Goal: Task Accomplishment & Management: Use online tool/utility

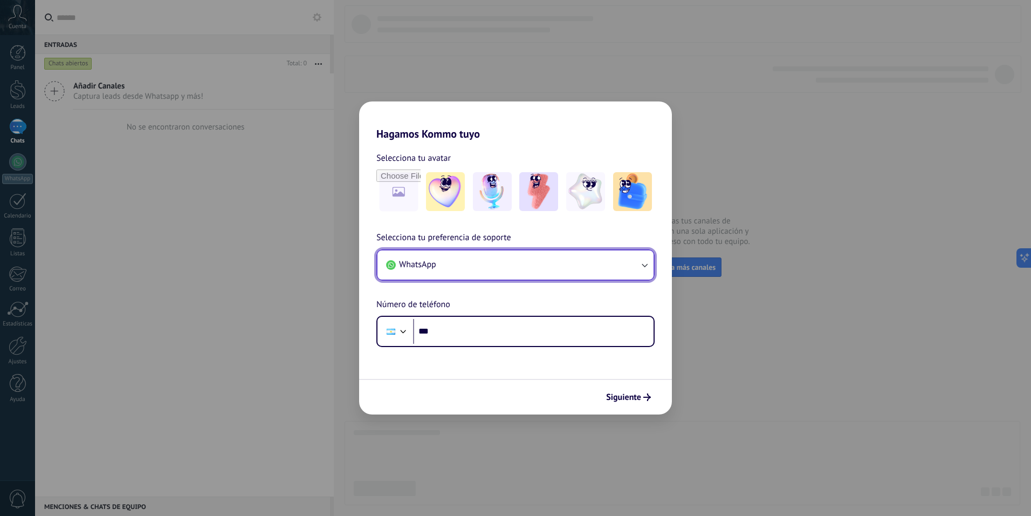
click at [482, 262] on button "WhatsApp" at bounding box center [516, 264] width 276 height 29
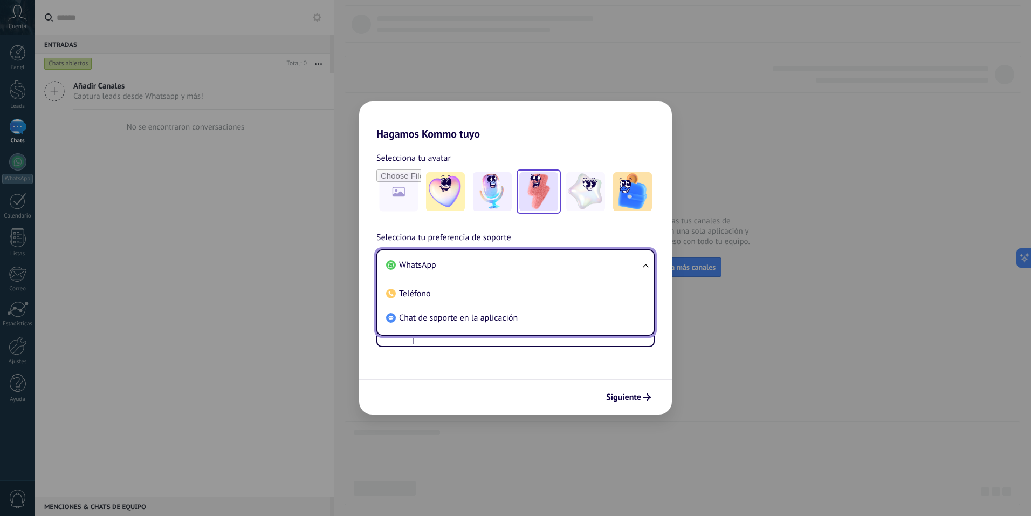
click at [545, 190] on img at bounding box center [539, 191] width 39 height 39
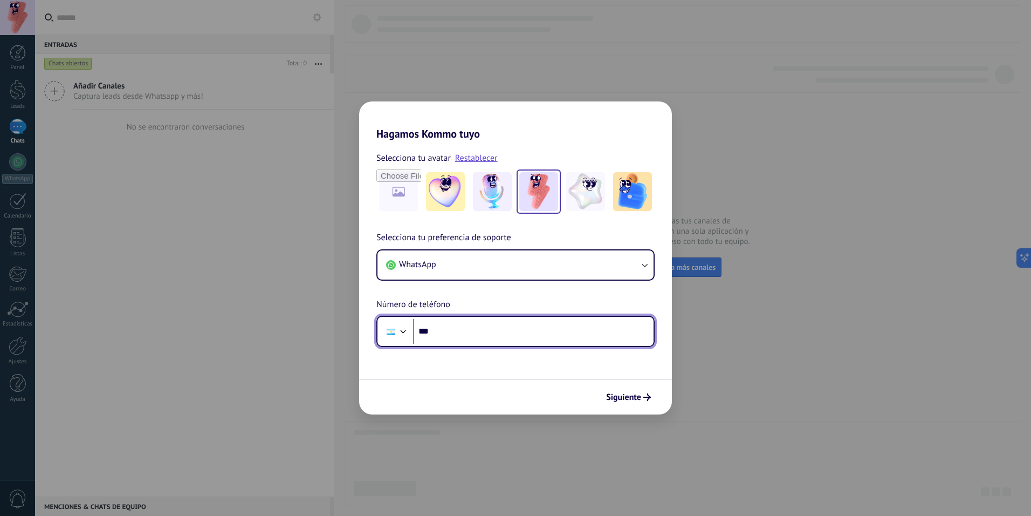
click at [453, 336] on input "***" at bounding box center [533, 331] width 241 height 25
type input "**********"
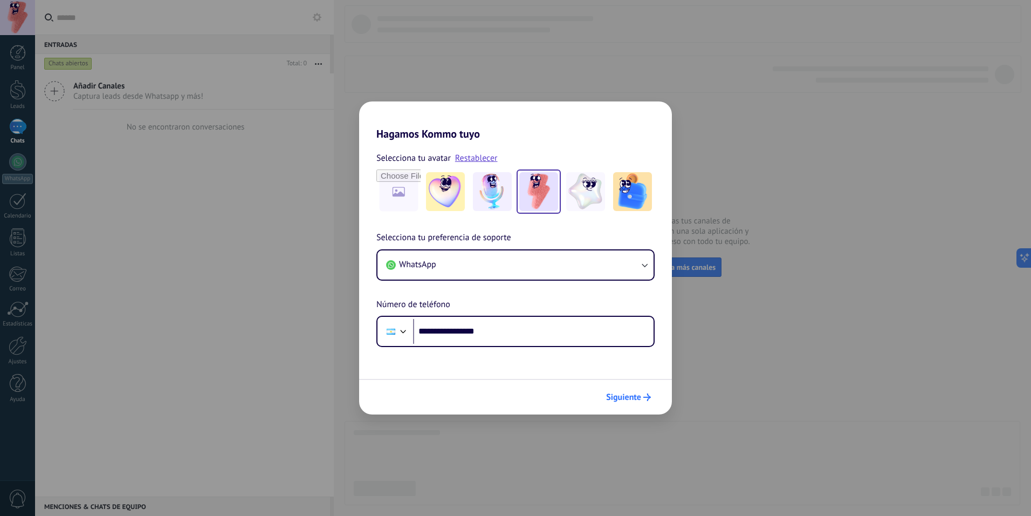
click at [621, 395] on span "Siguiente" at bounding box center [623, 397] width 35 height 8
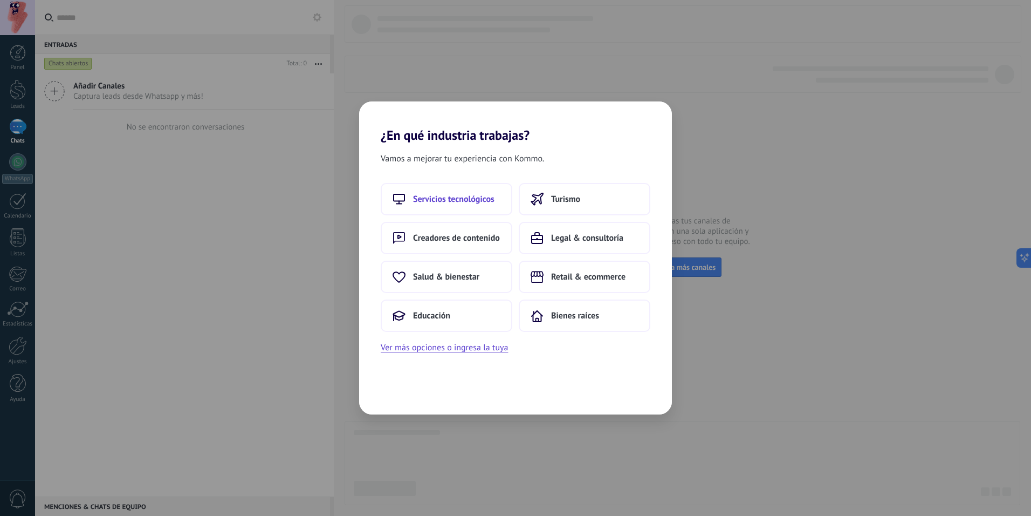
click at [478, 201] on span "Servicios tecnológicos" at bounding box center [453, 199] width 81 height 11
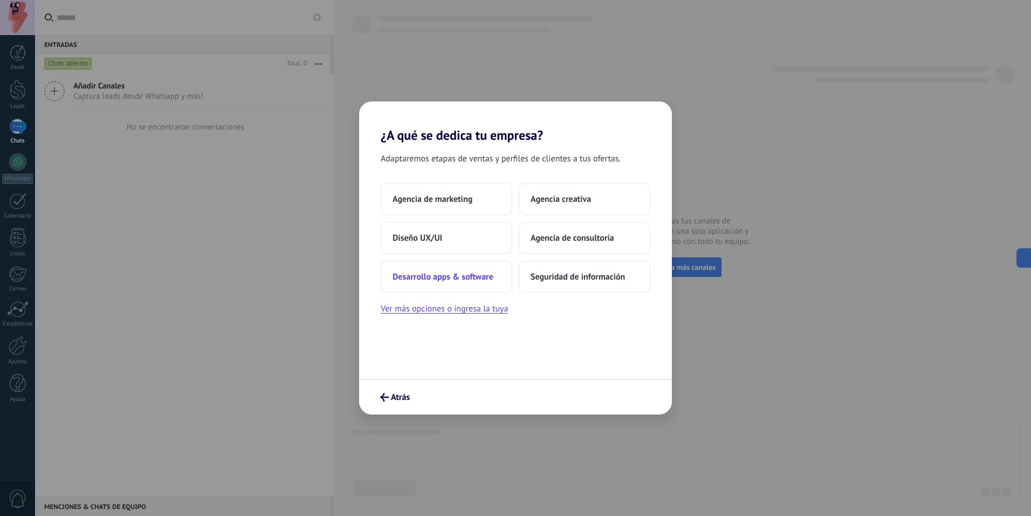
click at [461, 282] on button "Desarrollo apps & software" at bounding box center [447, 277] width 132 height 32
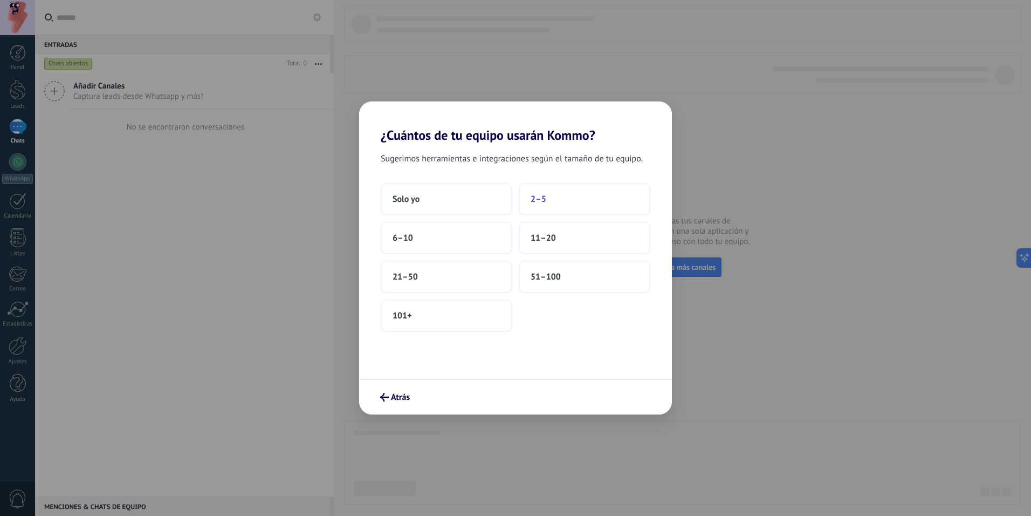
click at [560, 196] on button "2–5" at bounding box center [585, 199] width 132 height 32
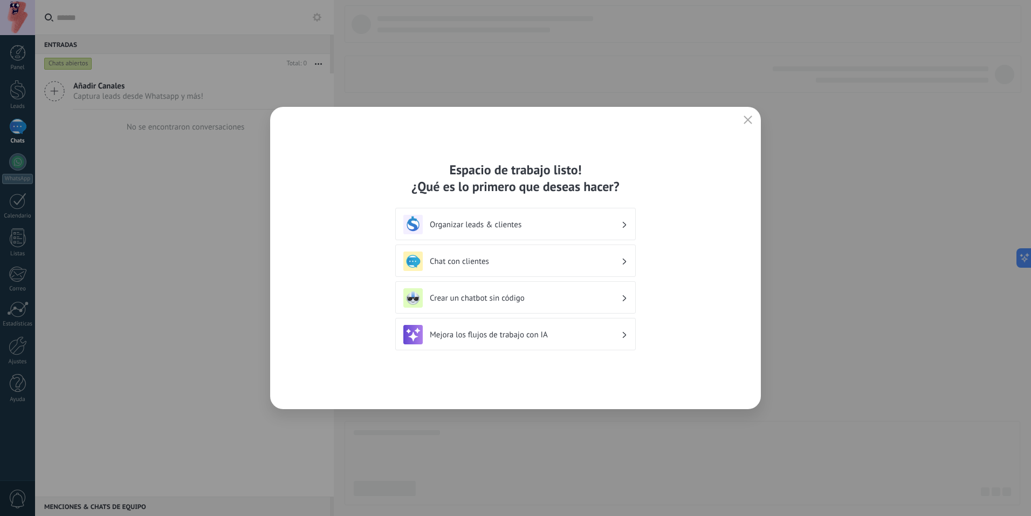
click at [524, 259] on h3 "Chat con clientes" at bounding box center [526, 261] width 192 height 10
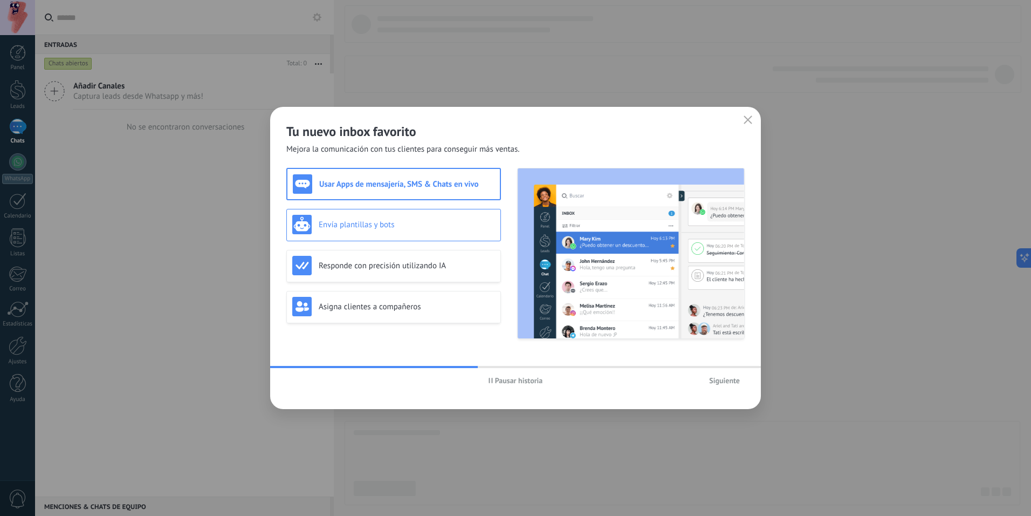
click at [393, 214] on div "Envía plantillas y bots" at bounding box center [393, 225] width 215 height 32
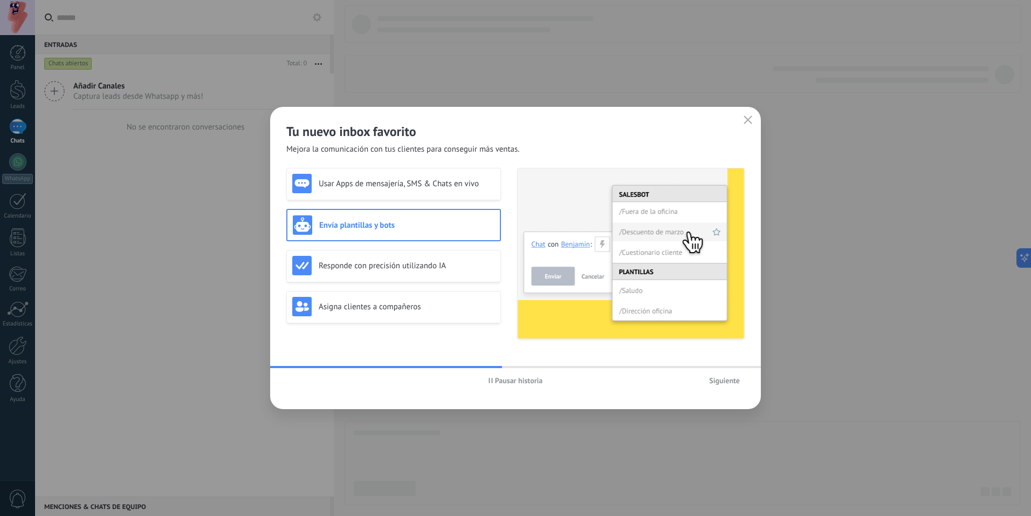
click at [721, 379] on span "Siguiente" at bounding box center [724, 381] width 31 height 8
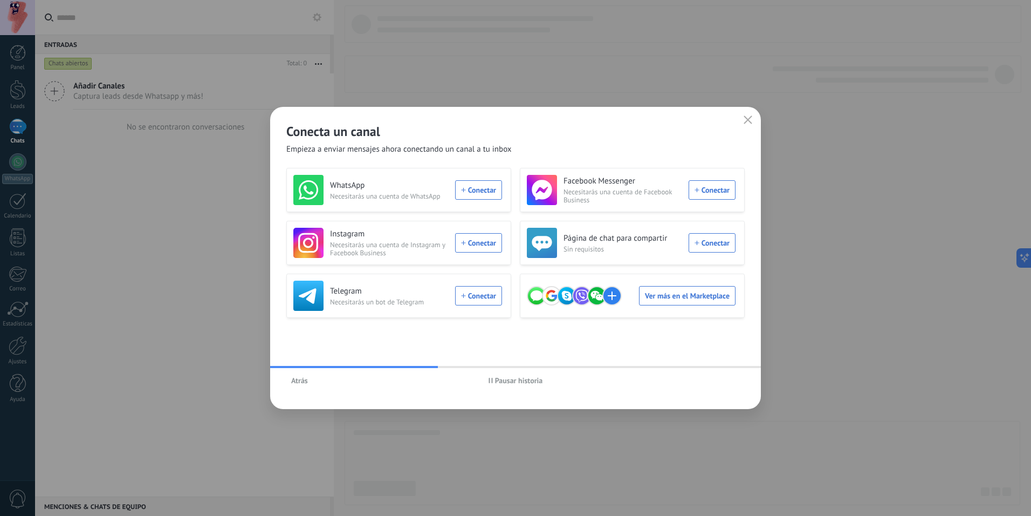
click at [748, 122] on icon "button" at bounding box center [748, 119] width 9 height 9
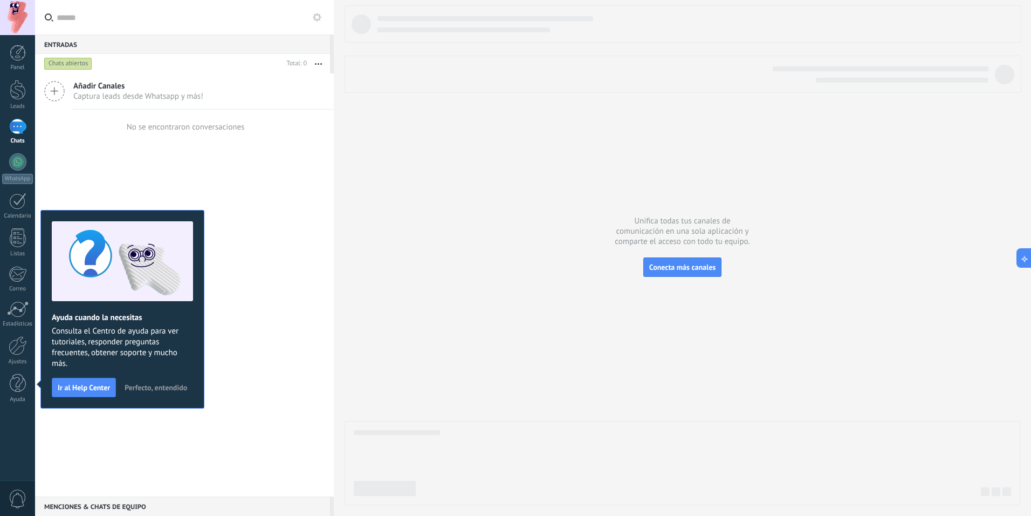
click at [277, 179] on div "Añadir Canales Captura leads desde Whatsapp y más! No se encontraron conversaci…" at bounding box center [184, 284] width 299 height 423
click at [93, 152] on div "Añadir Canales Captura leads desde Whatsapp y más! No se encontraron conversaci…" at bounding box center [184, 284] width 299 height 423
click at [177, 387] on span "Perfecto, entendido" at bounding box center [156, 388] width 63 height 8
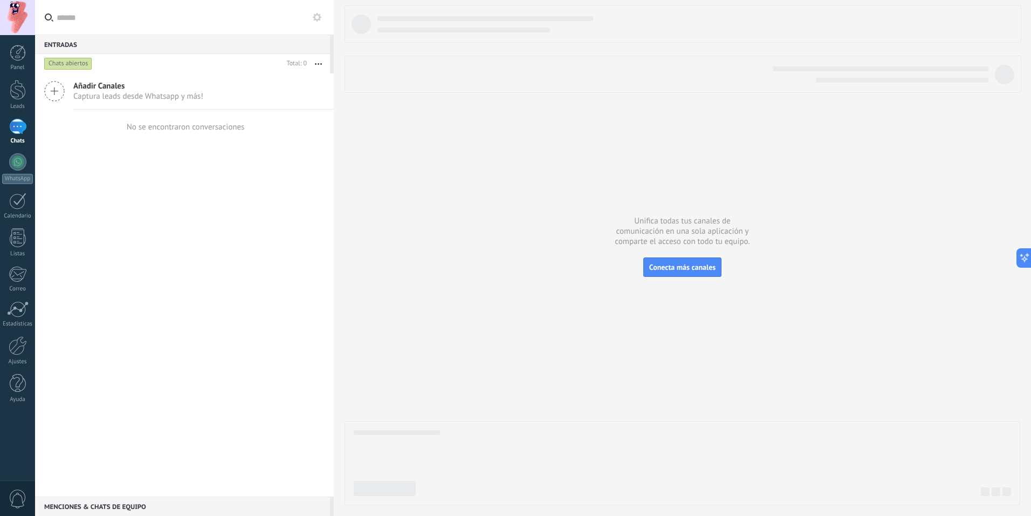
click at [186, 97] on span "Captura leads desde Whatsapp y más!" at bounding box center [138, 96] width 130 height 10
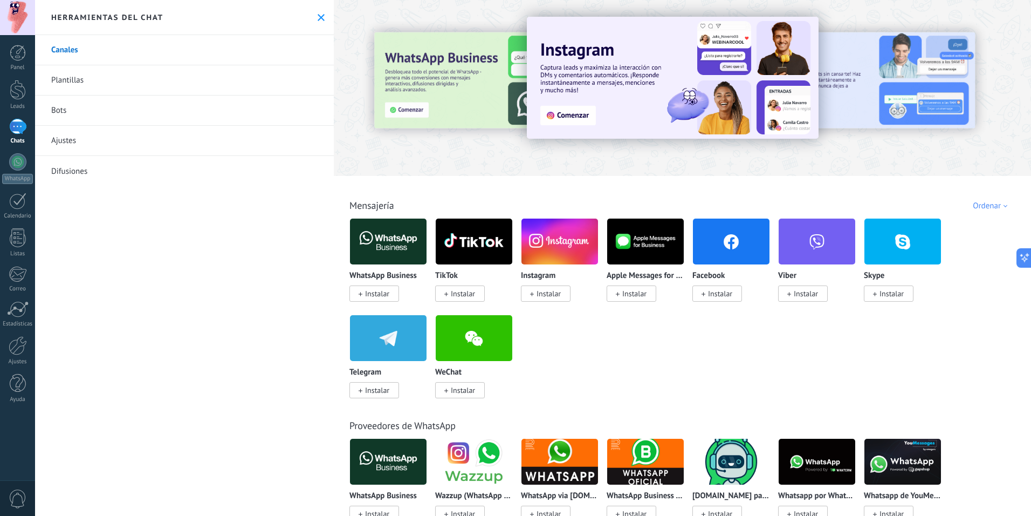
click at [393, 386] on span "Instalar" at bounding box center [375, 390] width 50 height 16
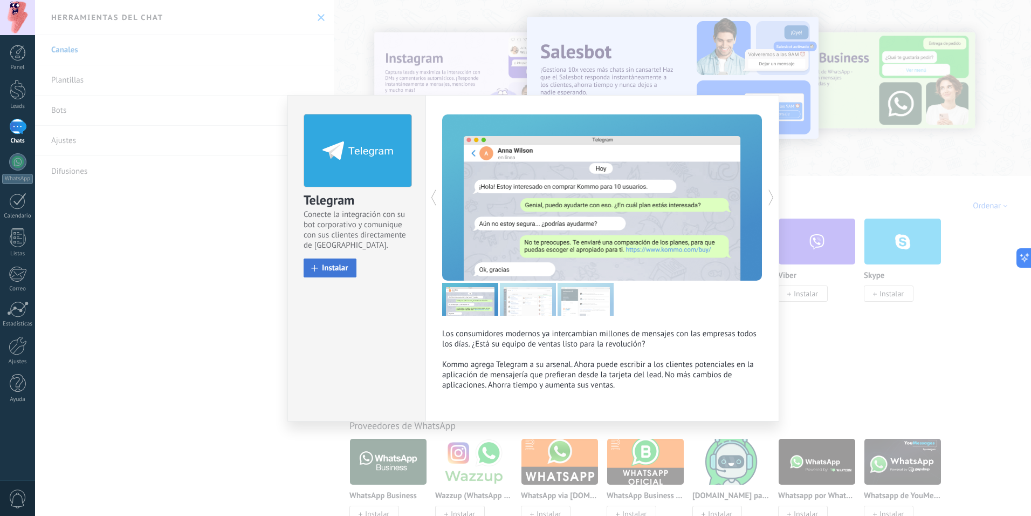
click at [333, 273] on button "Instalar" at bounding box center [330, 267] width 53 height 19
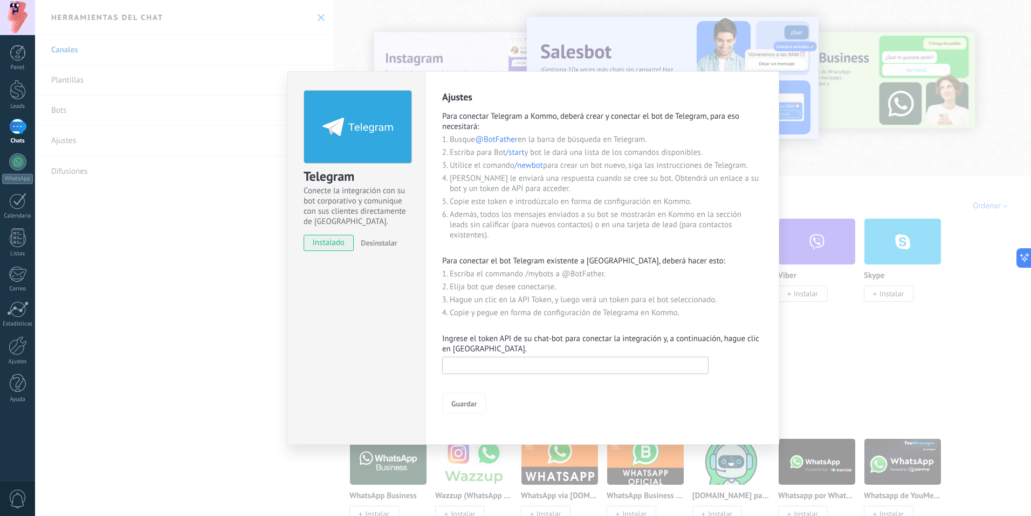
click at [542, 363] on input "text" at bounding box center [575, 365] width 267 height 17
